Goal: Information Seeking & Learning: Check status

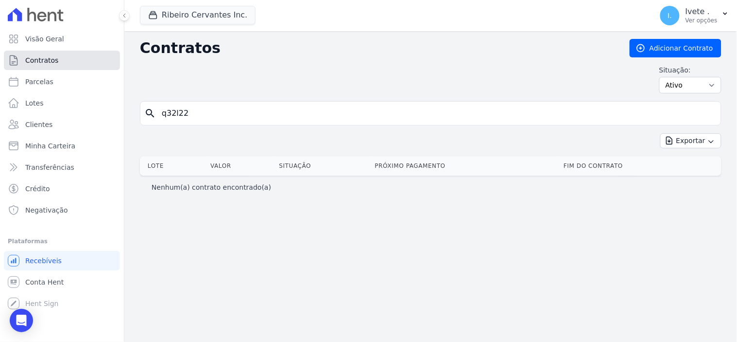
click at [52, 60] on span "Contratos" at bounding box center [41, 60] width 33 height 10
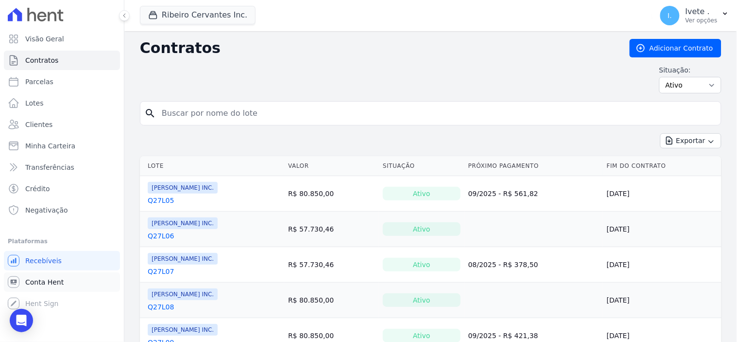
click at [52, 280] on span "Conta Hent" at bounding box center [44, 282] width 38 height 10
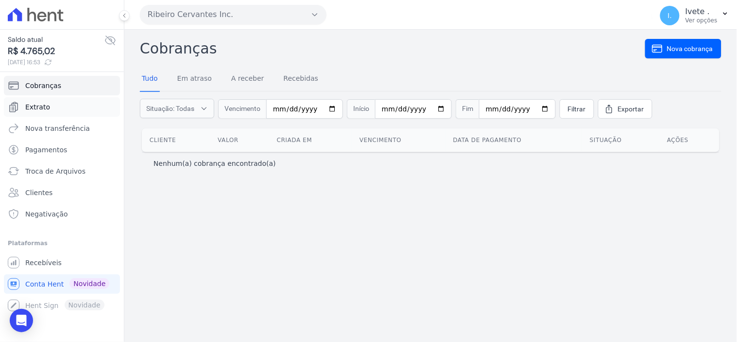
click at [46, 107] on span "Extrato" at bounding box center [37, 107] width 25 height 10
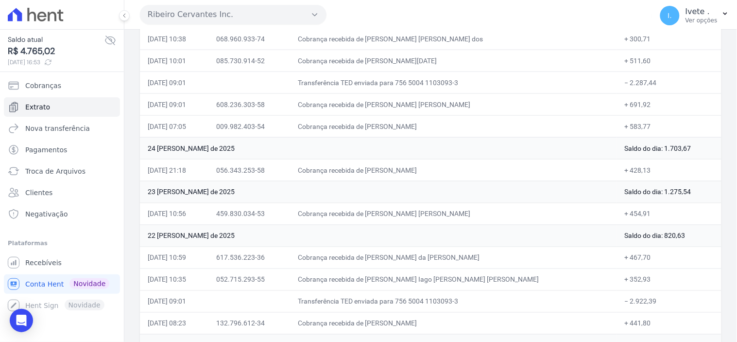
scroll to position [378, 0]
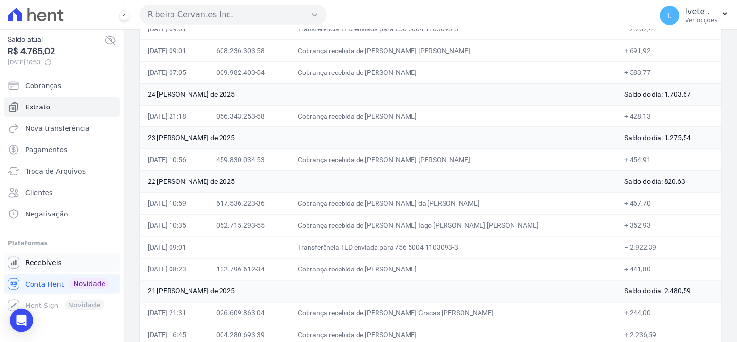
click at [45, 261] on span "Recebíveis" at bounding box center [43, 263] width 36 height 10
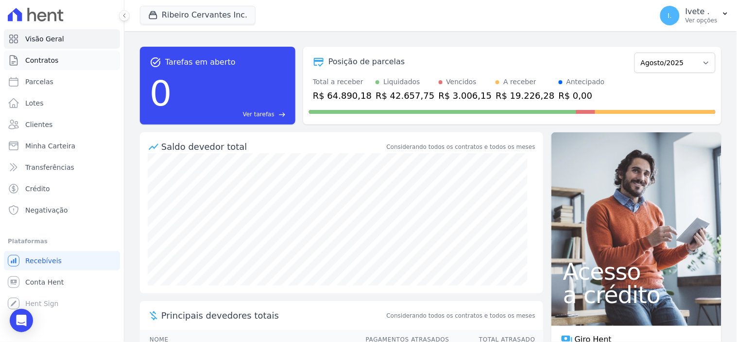
click at [43, 57] on span "Contratos" at bounding box center [41, 60] width 33 height 10
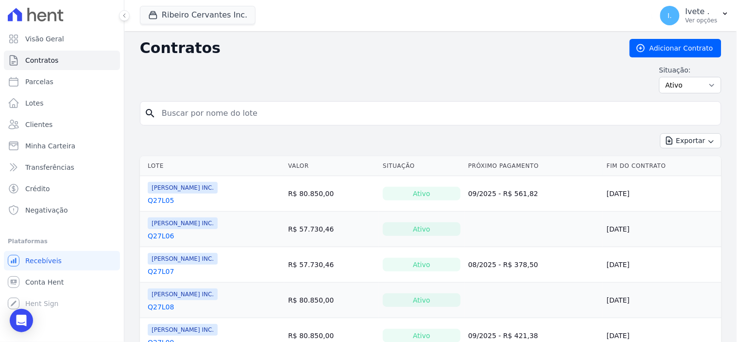
click at [180, 121] on input "search" at bounding box center [436, 113] width 561 height 19
click at [218, 115] on input "search" at bounding box center [436, 113] width 561 height 19
type input "q33l17"
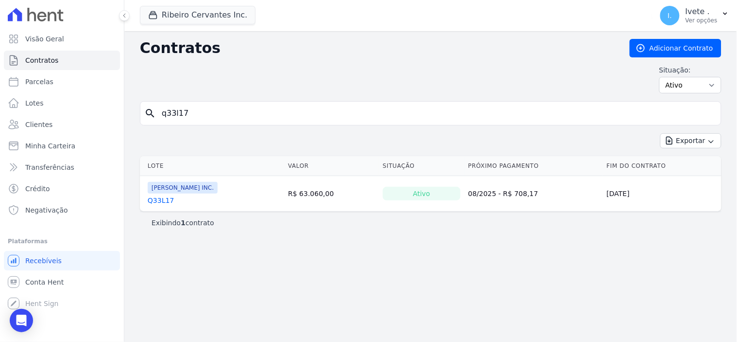
click at [159, 200] on link "Q33L17" at bounding box center [161, 200] width 26 height 10
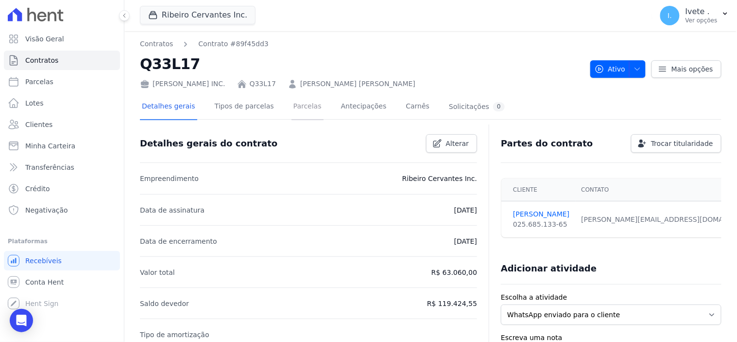
click at [294, 104] on link "Parcelas" at bounding box center [308, 107] width 32 height 26
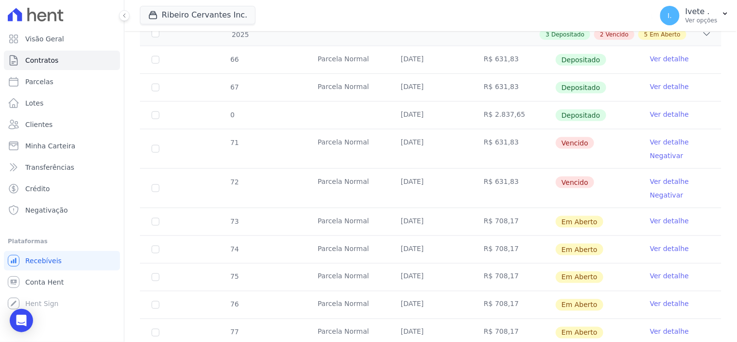
scroll to position [270, 0]
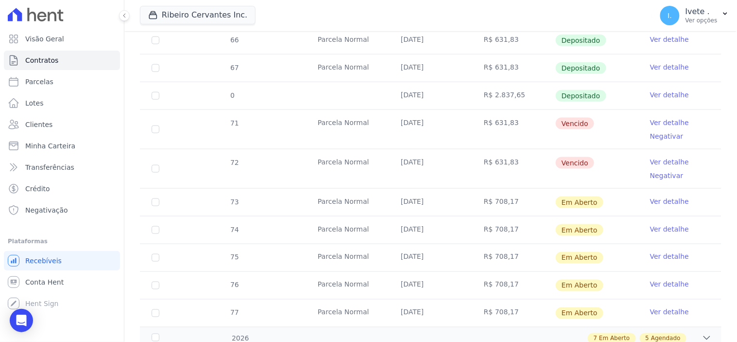
click at [664, 119] on link "Ver detalhe" at bounding box center [669, 123] width 39 height 10
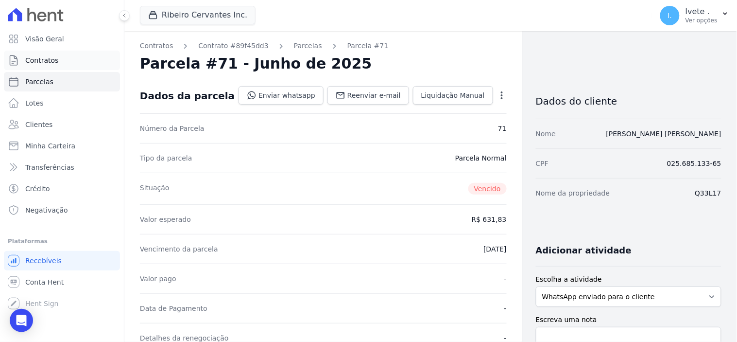
click at [41, 60] on span "Contratos" at bounding box center [41, 60] width 33 height 10
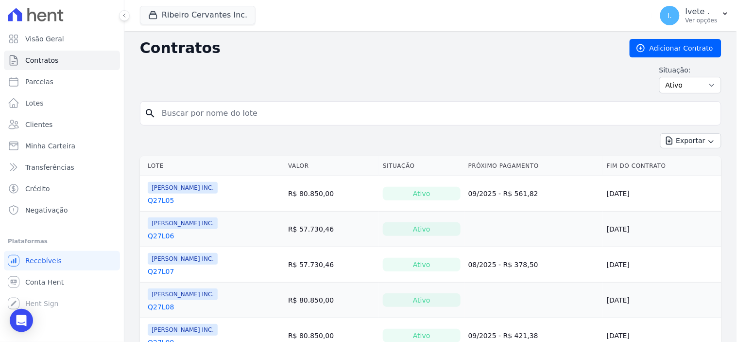
click at [180, 115] on input "search" at bounding box center [436, 113] width 561 height 19
type input "q28l28"
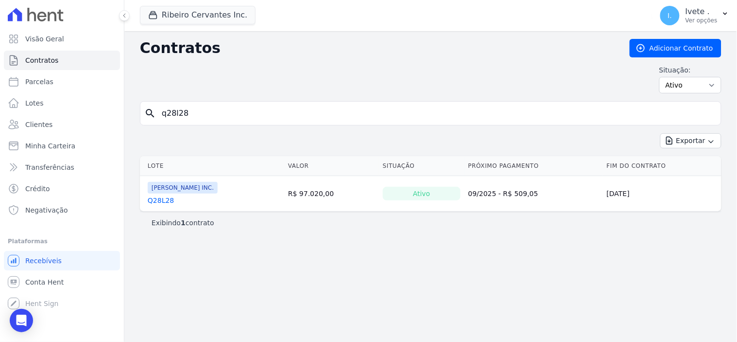
click at [164, 200] on link "Q28L28" at bounding box center [161, 200] width 26 height 10
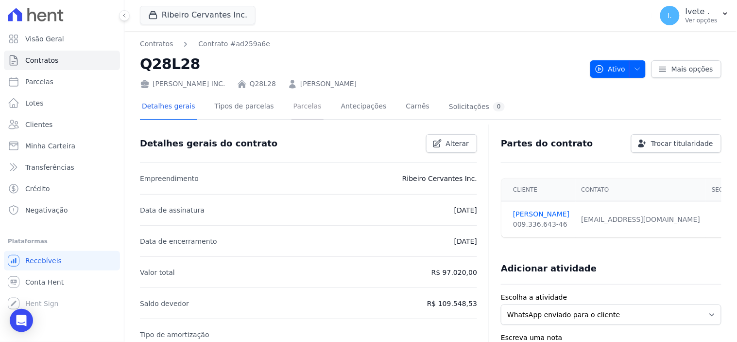
click at [295, 106] on link "Parcelas" at bounding box center [308, 107] width 32 height 26
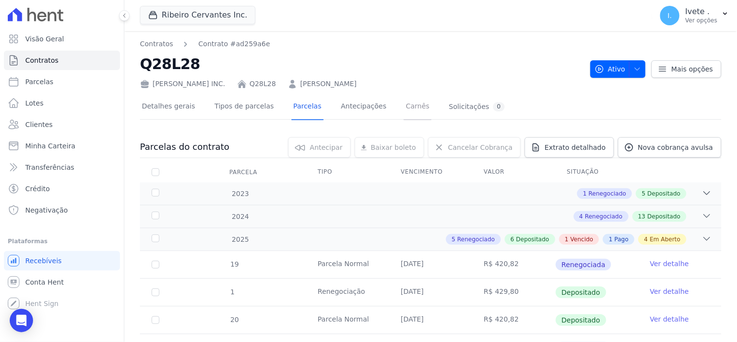
click at [404, 107] on link "Carnês" at bounding box center [418, 107] width 28 height 26
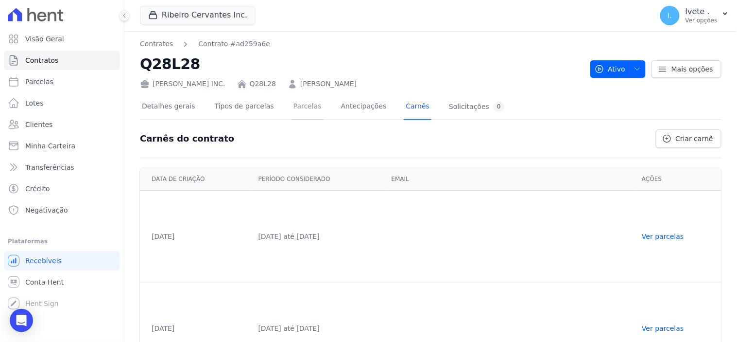
click at [298, 104] on link "Parcelas" at bounding box center [308, 107] width 32 height 26
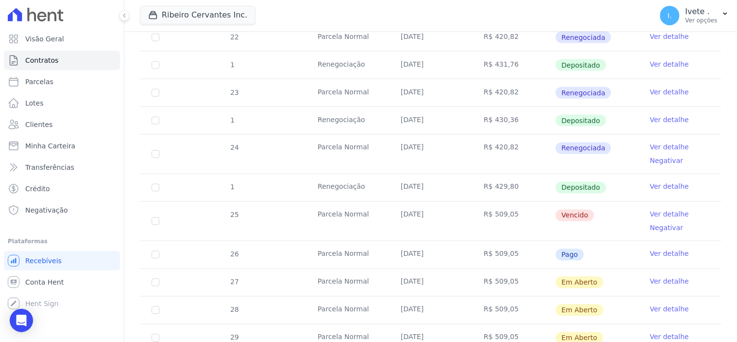
scroll to position [432, 0]
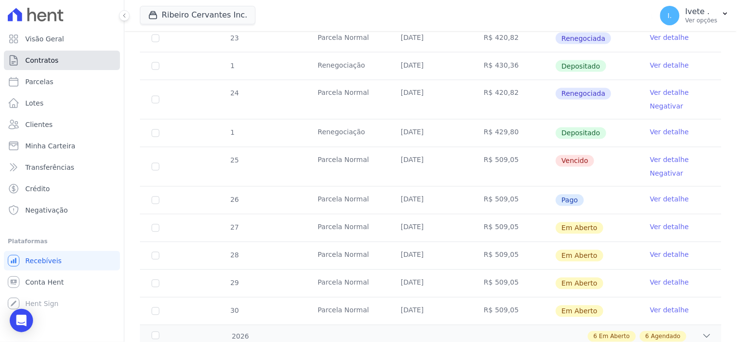
click at [74, 58] on link "Contratos" at bounding box center [62, 60] width 116 height 19
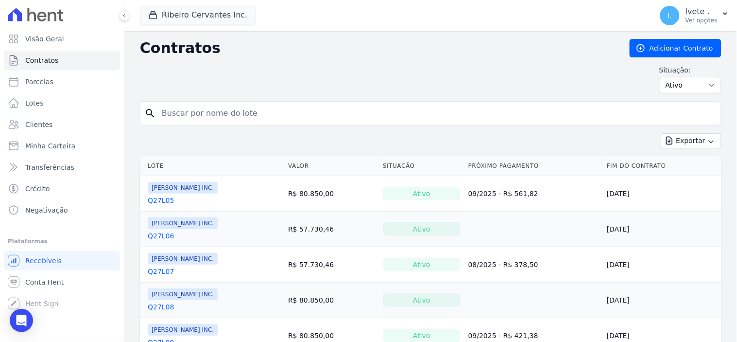
click at [194, 122] on input "search" at bounding box center [436, 113] width 561 height 19
type input "q33l20"
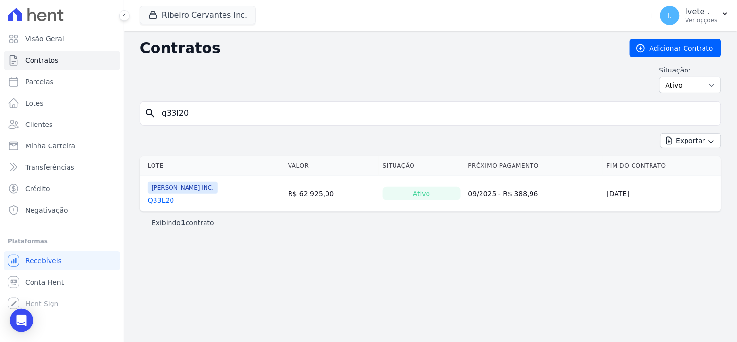
click at [154, 201] on link "Q33L20" at bounding box center [161, 200] width 26 height 10
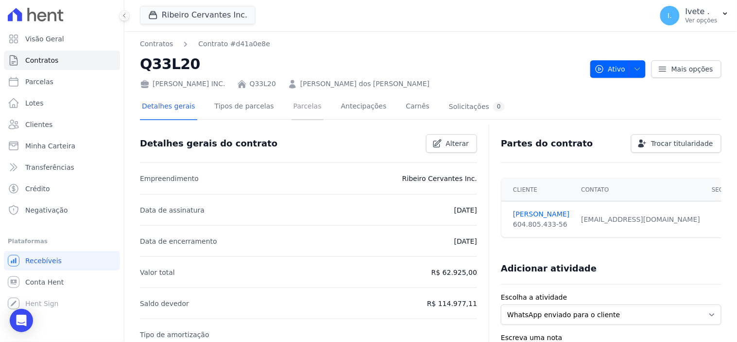
click at [295, 105] on link "Parcelas" at bounding box center [308, 107] width 32 height 26
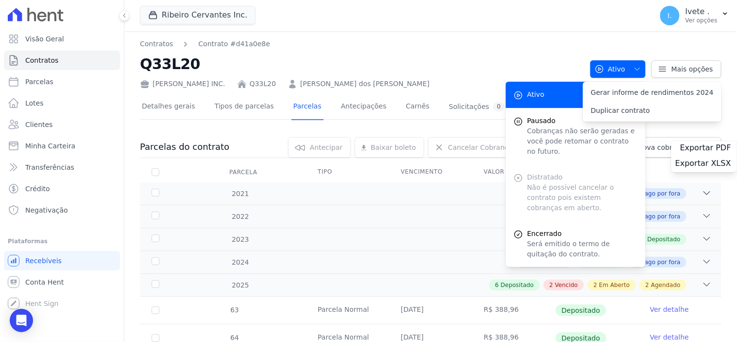
click at [295, 105] on link "Parcelas" at bounding box center [308, 107] width 32 height 26
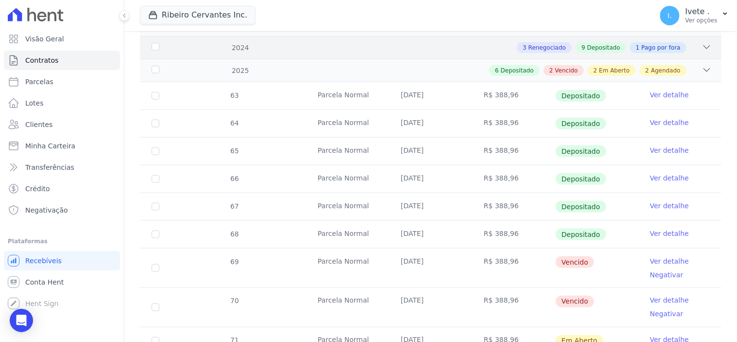
scroll to position [270, 0]
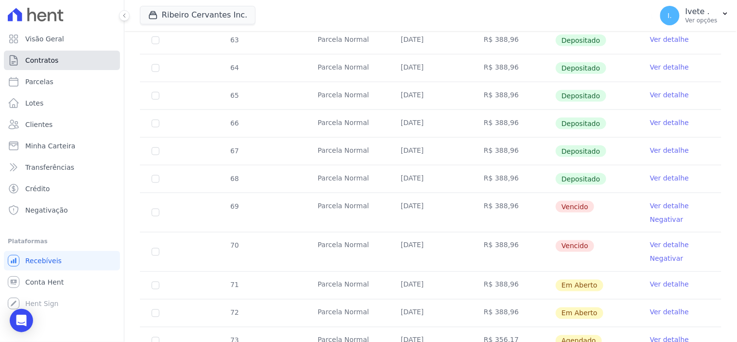
click at [44, 59] on span "Contratos" at bounding box center [41, 60] width 33 height 10
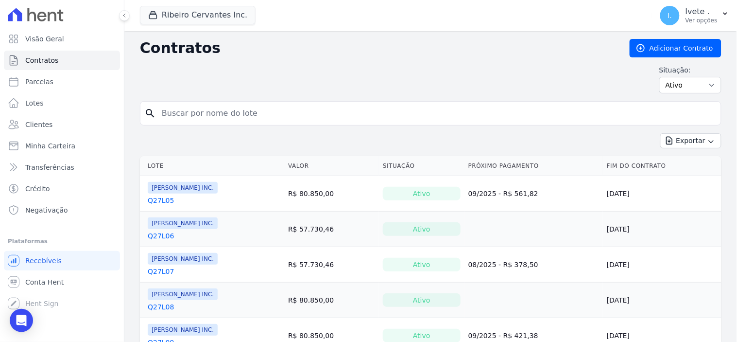
click at [184, 108] on input "search" at bounding box center [436, 113] width 561 height 19
type input "q28l02"
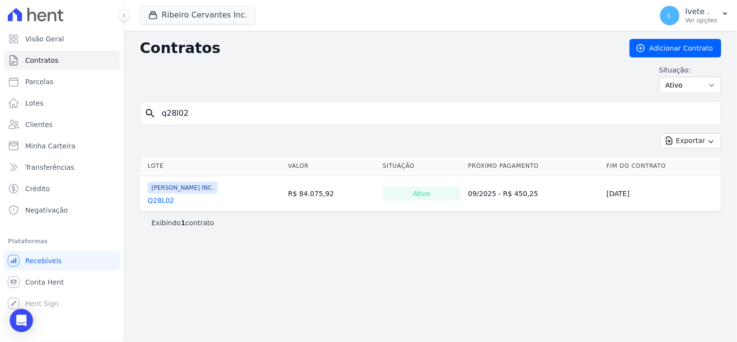
click at [161, 200] on link "Q28L02" at bounding box center [161, 200] width 26 height 10
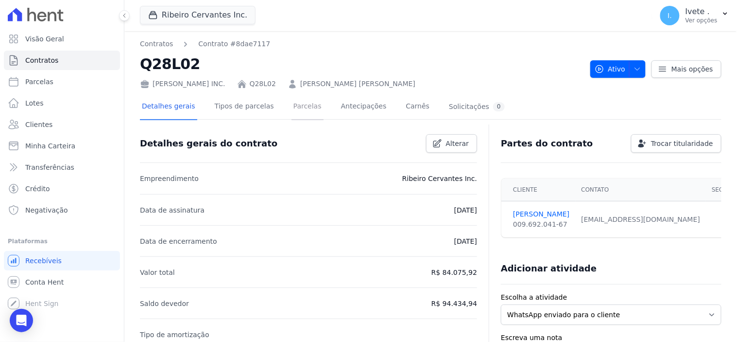
click at [295, 106] on link "Parcelas" at bounding box center [308, 107] width 32 height 26
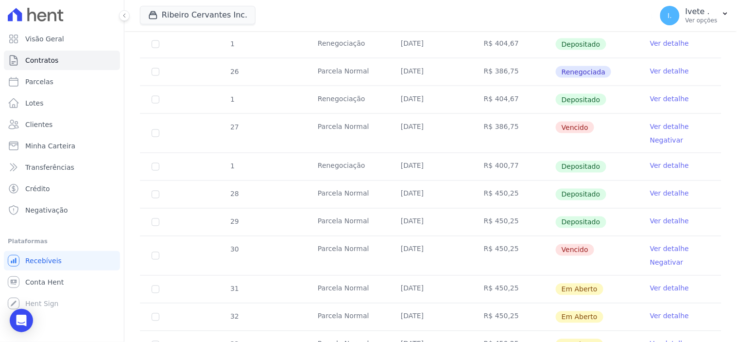
scroll to position [378, 0]
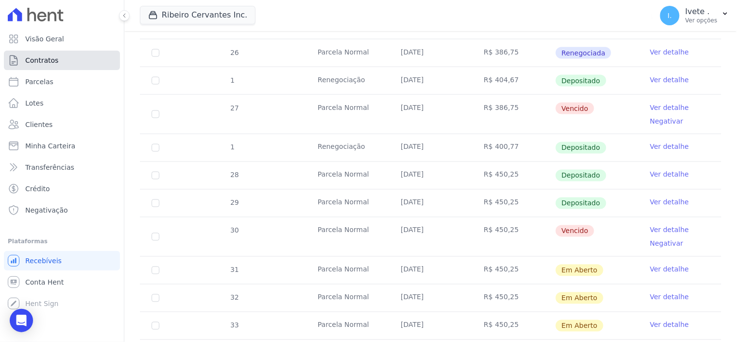
click at [52, 54] on link "Contratos" at bounding box center [62, 60] width 116 height 19
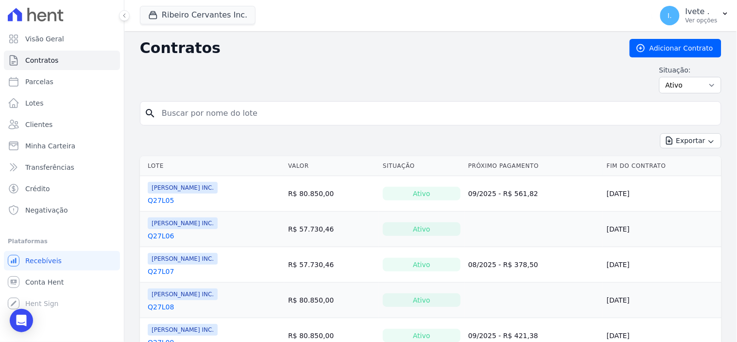
click at [196, 105] on input "search" at bounding box center [436, 113] width 561 height 19
type input "q28l02"
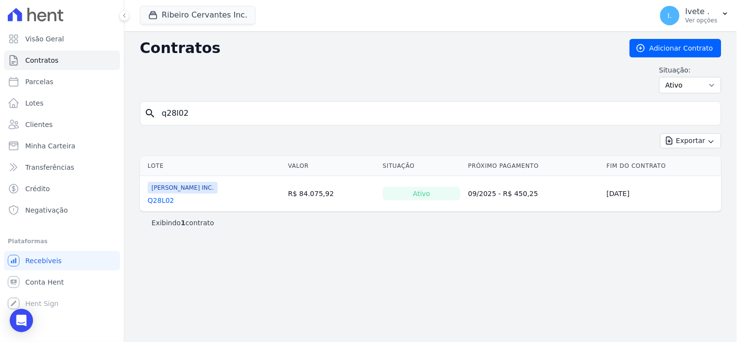
click at [162, 201] on link "Q28L02" at bounding box center [161, 200] width 26 height 10
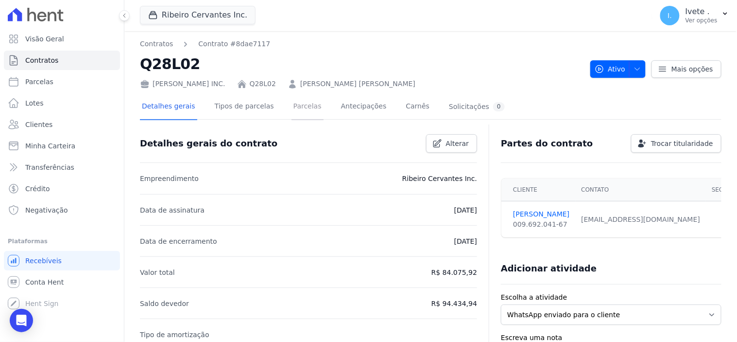
click at [292, 104] on link "Parcelas" at bounding box center [308, 107] width 32 height 26
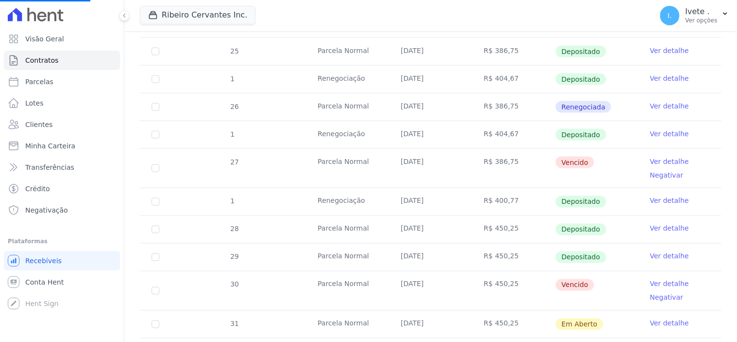
scroll to position [220, 0]
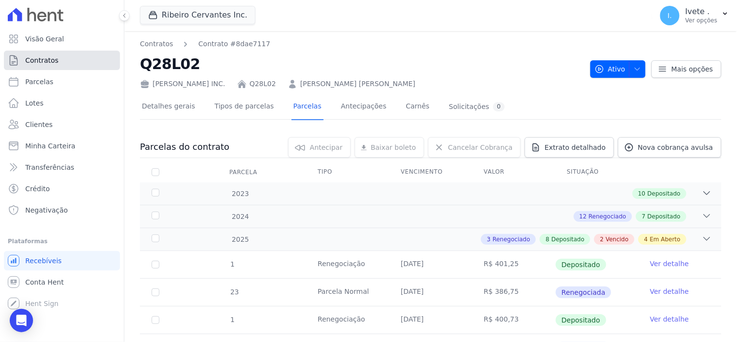
click at [40, 59] on span "Contratos" at bounding box center [41, 60] width 33 height 10
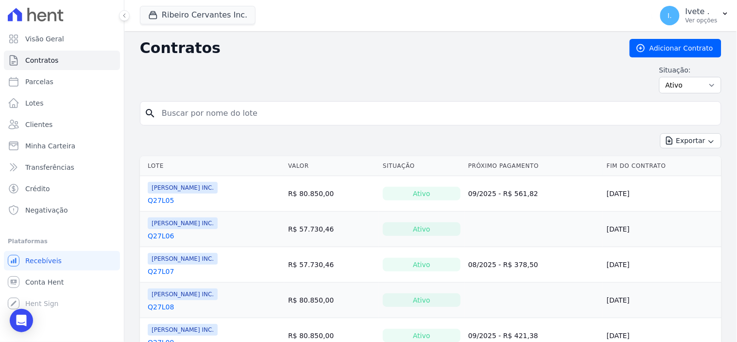
click at [56, 62] on link "Contratos" at bounding box center [62, 60] width 116 height 19
click at [183, 113] on input "q28l02" at bounding box center [436, 113] width 561 height 19
click at [182, 113] on input "search" at bounding box center [436, 113] width 561 height 19
type input "q32l23"
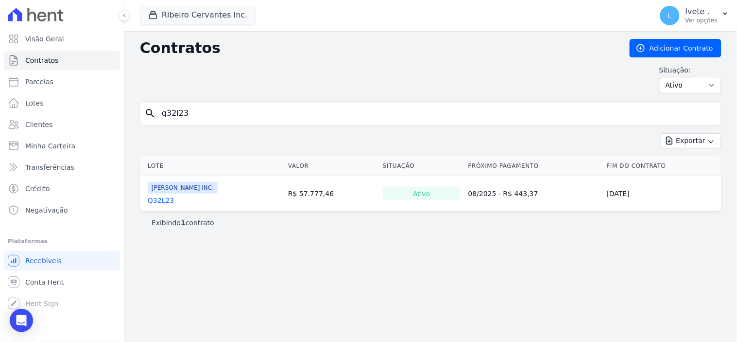
click at [160, 198] on link "Q32L23" at bounding box center [161, 200] width 26 height 10
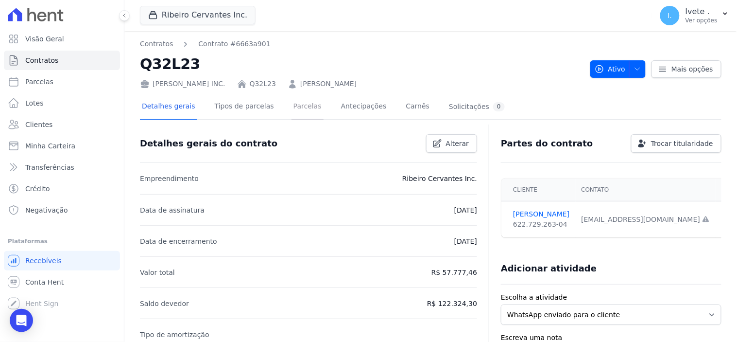
click at [299, 104] on link "Parcelas" at bounding box center [308, 107] width 32 height 26
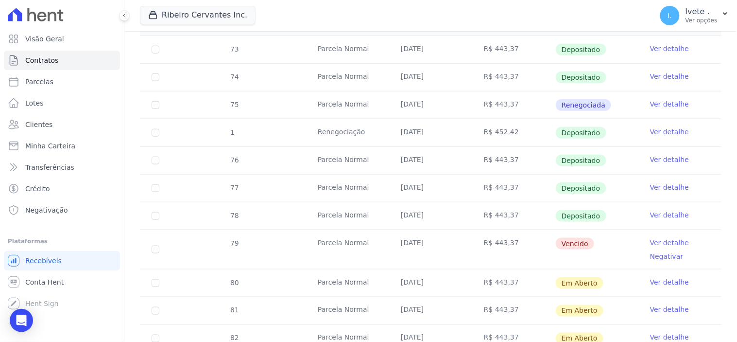
scroll to position [270, 0]
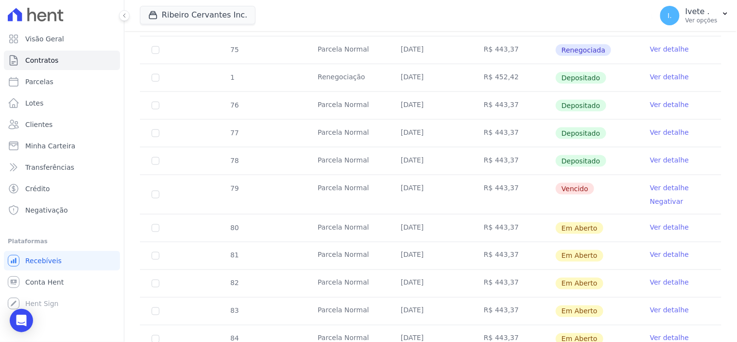
click at [662, 187] on link "Ver detalhe" at bounding box center [669, 188] width 39 height 10
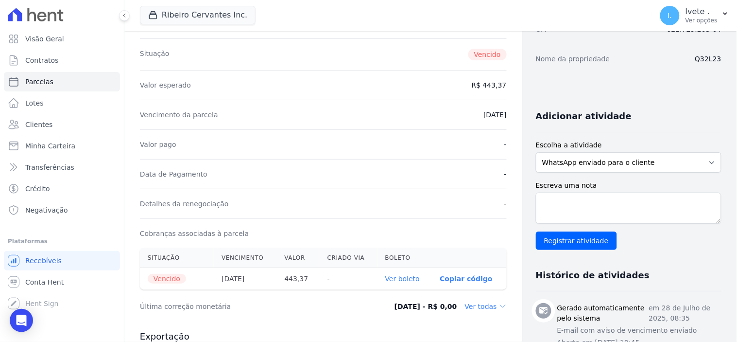
scroll to position [162, 0]
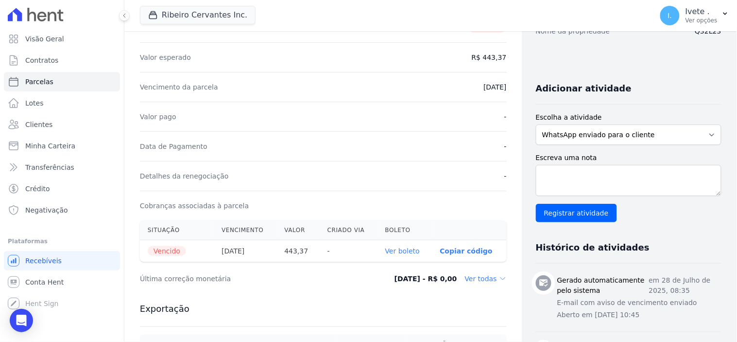
click at [397, 249] on link "Ver boleto" at bounding box center [402, 251] width 35 height 8
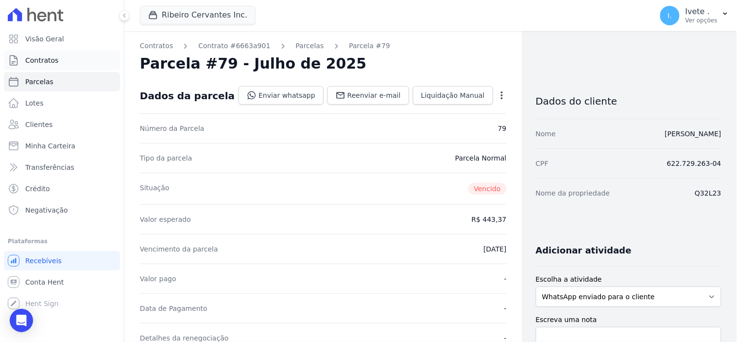
click at [35, 58] on span "Contratos" at bounding box center [41, 60] width 33 height 10
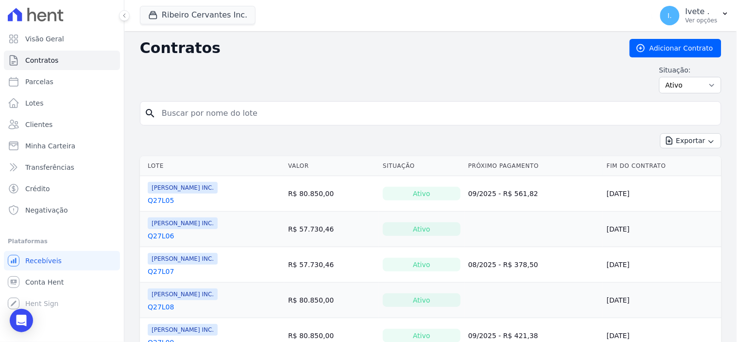
click at [183, 110] on input "search" at bounding box center [436, 113] width 561 height 19
type input "q61l30"
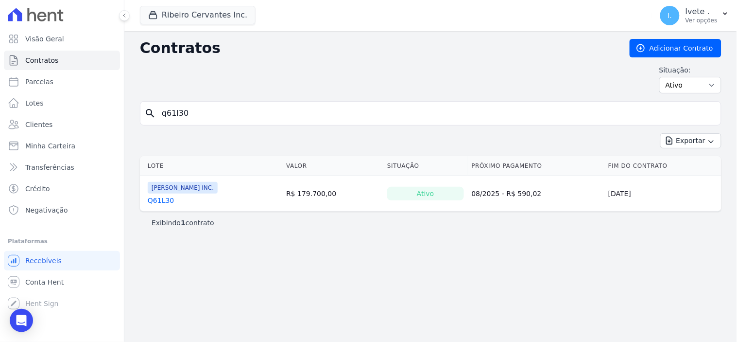
click at [164, 201] on link "Q61L30" at bounding box center [161, 200] width 26 height 10
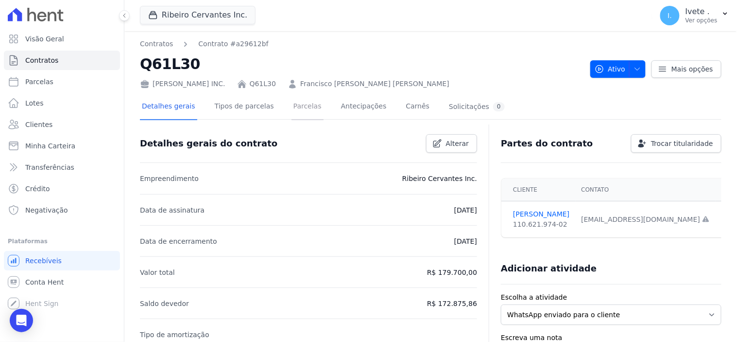
click at [292, 103] on link "Parcelas" at bounding box center [308, 107] width 32 height 26
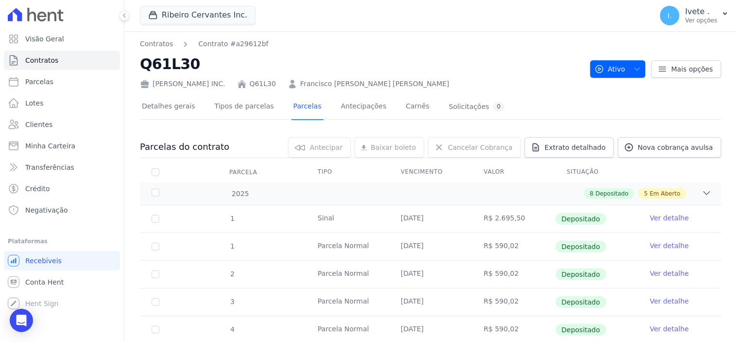
click at [662, 215] on link "Ver detalhe" at bounding box center [669, 218] width 39 height 10
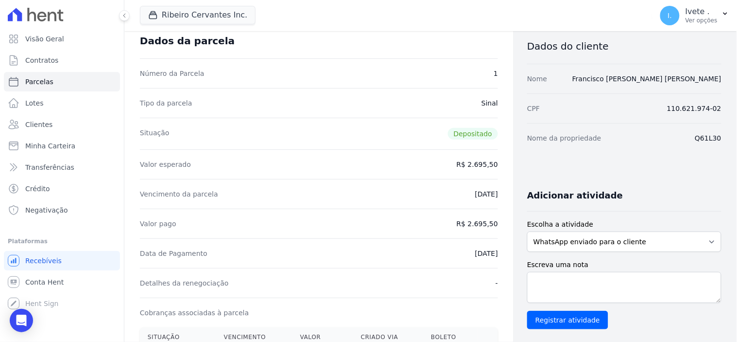
scroll to position [54, 0]
click at [39, 282] on span "Conta Hent" at bounding box center [44, 282] width 38 height 10
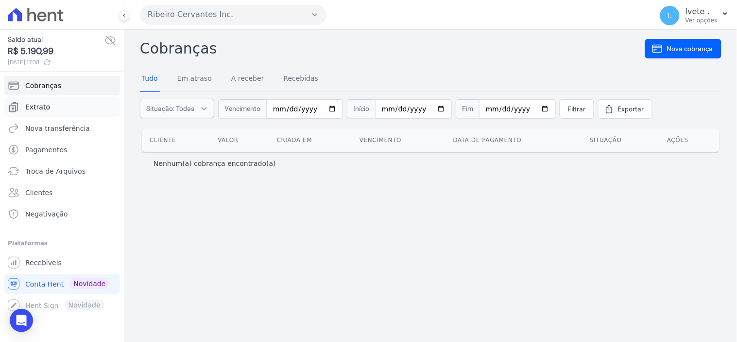
click at [35, 105] on span "Extrato" at bounding box center [37, 107] width 25 height 10
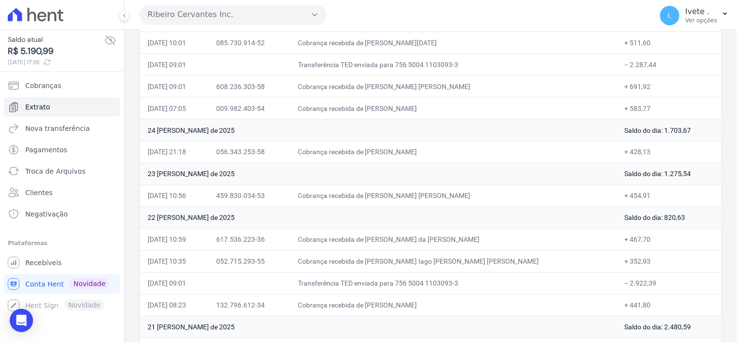
scroll to position [378, 0]
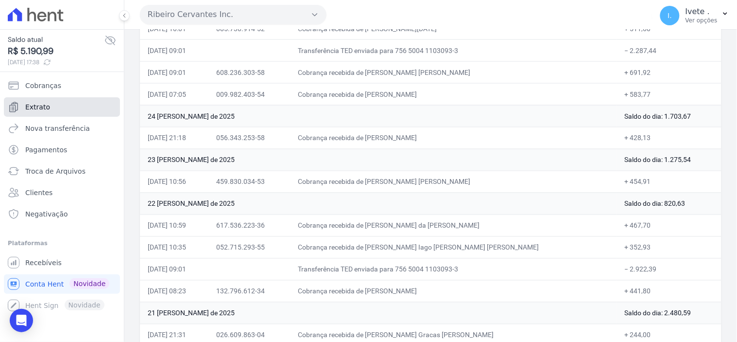
click at [51, 107] on link "Extrato" at bounding box center [62, 106] width 116 height 19
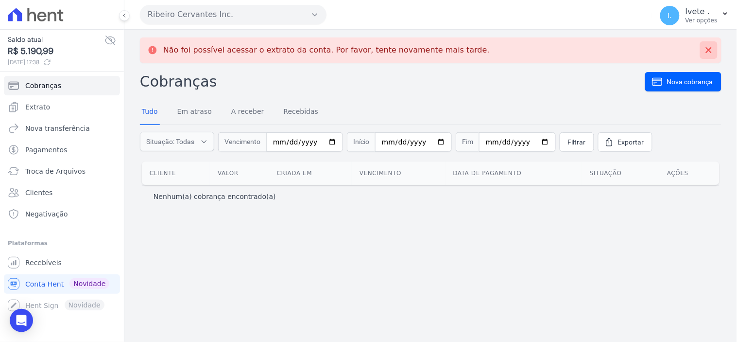
click at [715, 49] on button at bounding box center [708, 49] width 17 height 17
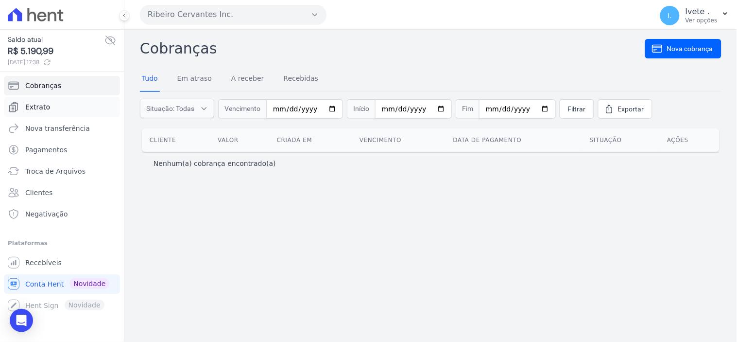
click at [46, 104] on span "Extrato" at bounding box center [37, 107] width 25 height 10
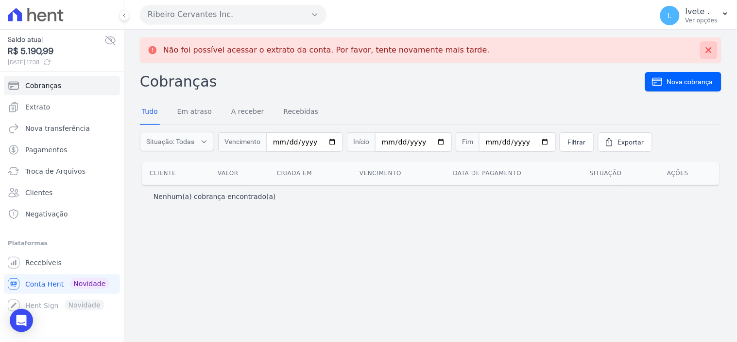
click at [713, 51] on icon at bounding box center [709, 50] width 10 height 10
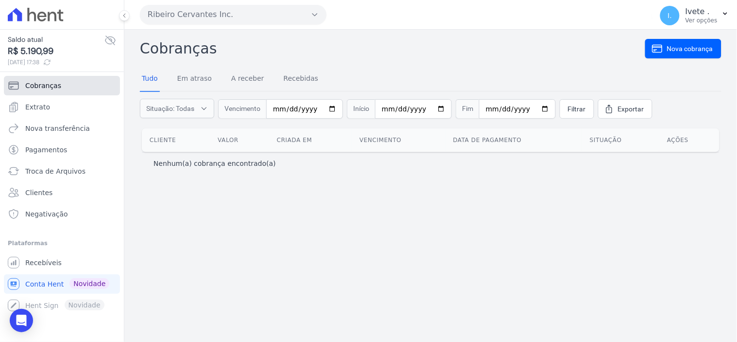
click at [42, 87] on span "Cobranças" at bounding box center [43, 86] width 36 height 10
click at [41, 105] on span "Extrato" at bounding box center [37, 107] width 25 height 10
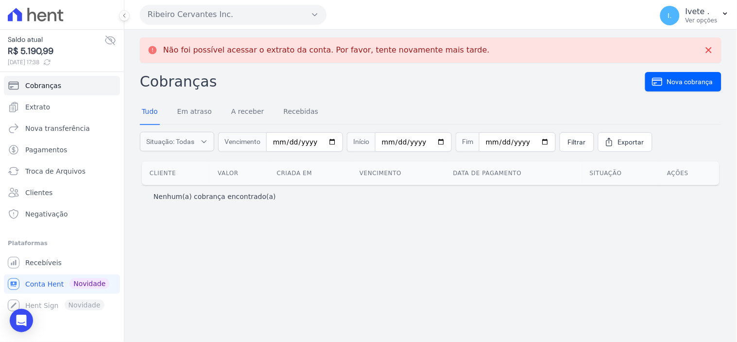
click at [152, 46] on icon at bounding box center [153, 50] width 10 height 10
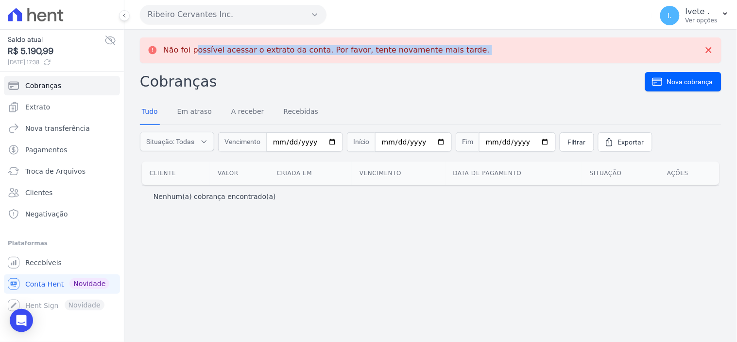
click at [152, 46] on icon at bounding box center [153, 50] width 10 height 10
click at [716, 50] on button at bounding box center [708, 49] width 17 height 17
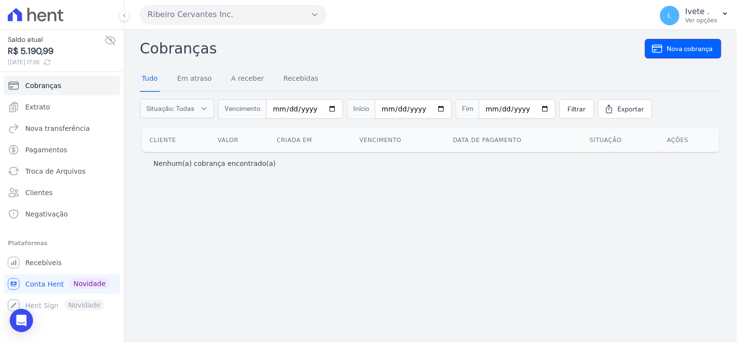
click at [716, 50] on link "Nova cobrança" at bounding box center [683, 48] width 76 height 19
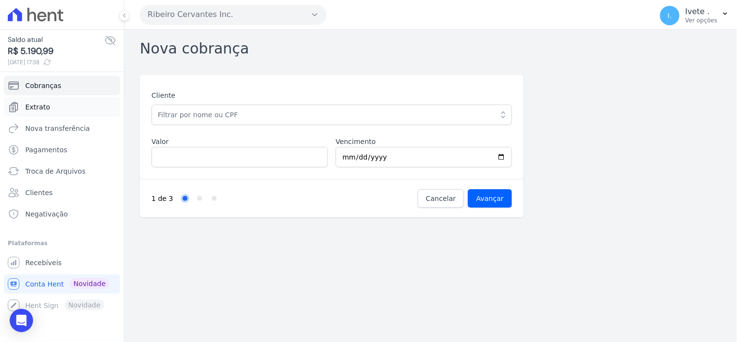
click at [42, 105] on span "Extrato" at bounding box center [37, 107] width 25 height 10
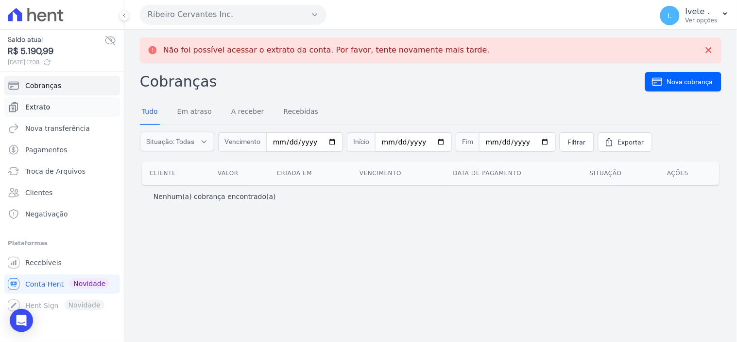
click at [54, 105] on link "Extrato" at bounding box center [62, 106] width 116 height 19
click at [44, 258] on span "Recebíveis" at bounding box center [43, 263] width 36 height 10
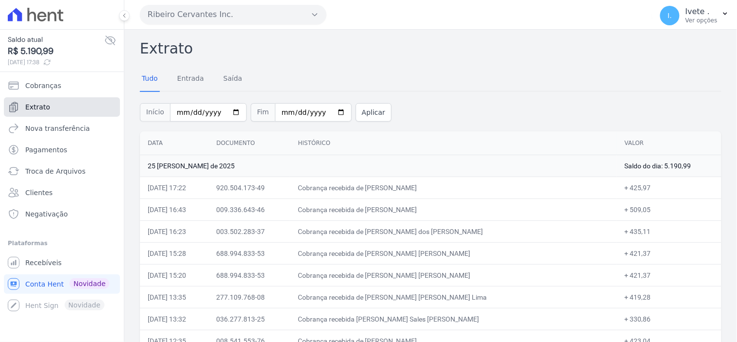
click at [50, 105] on link "Extrato" at bounding box center [62, 106] width 116 height 19
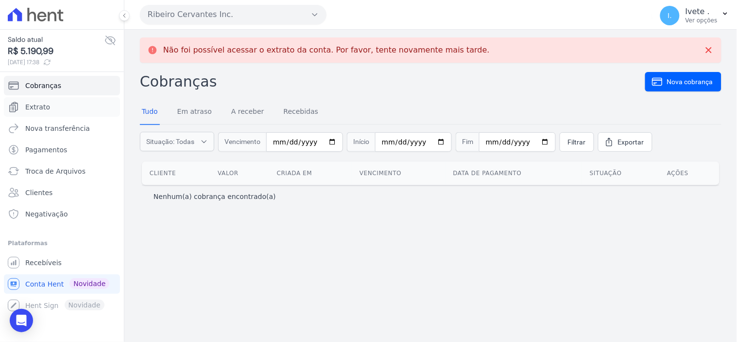
click at [50, 105] on link "Extrato" at bounding box center [62, 106] width 116 height 19
click at [46, 259] on span "Recebíveis" at bounding box center [43, 263] width 36 height 10
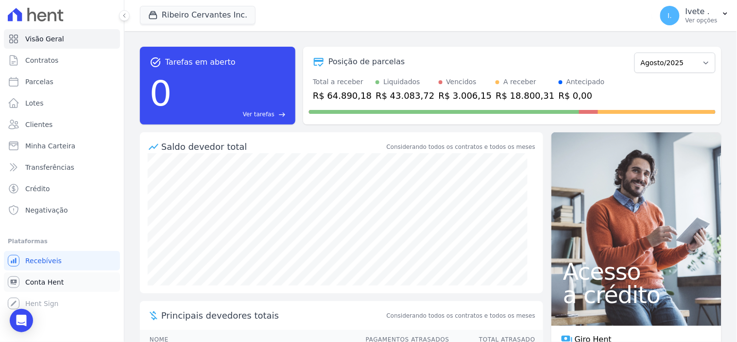
click at [49, 283] on span "Conta Hent" at bounding box center [44, 282] width 38 height 10
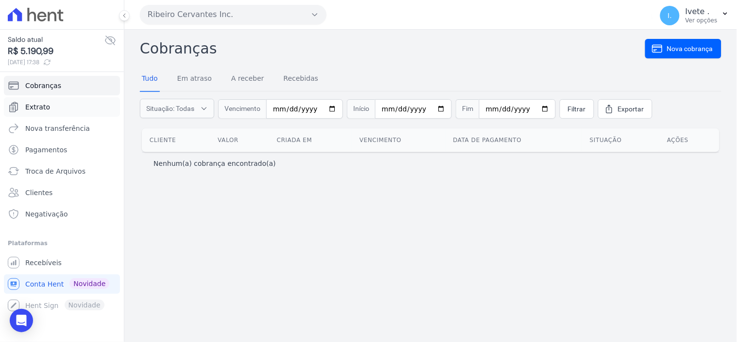
click at [50, 105] on link "Extrato" at bounding box center [62, 106] width 116 height 19
click at [45, 109] on span "Extrato" at bounding box center [37, 107] width 25 height 10
